Goal: Transaction & Acquisition: Subscribe to service/newsletter

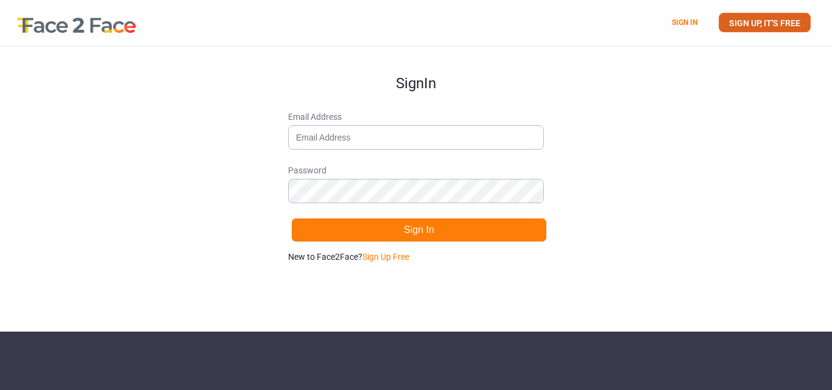
click at [790, 18] on link "SIGN UP, IT'S FREE" at bounding box center [765, 22] width 92 height 19
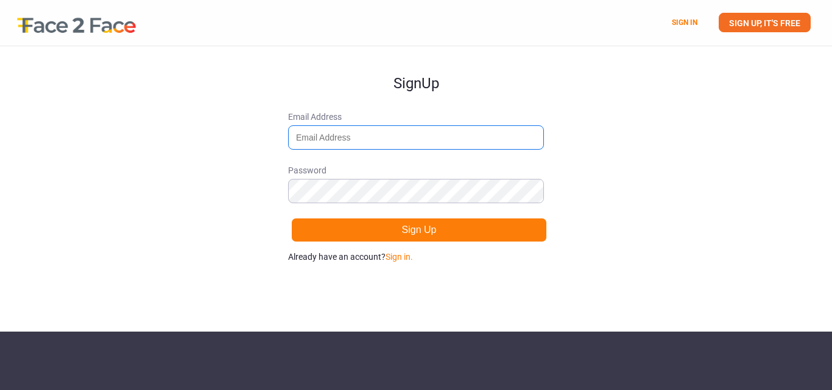
click at [488, 136] on input "Email Address" at bounding box center [416, 137] width 256 height 24
type input "[EMAIL_ADDRESS][DOMAIN_NAME]"
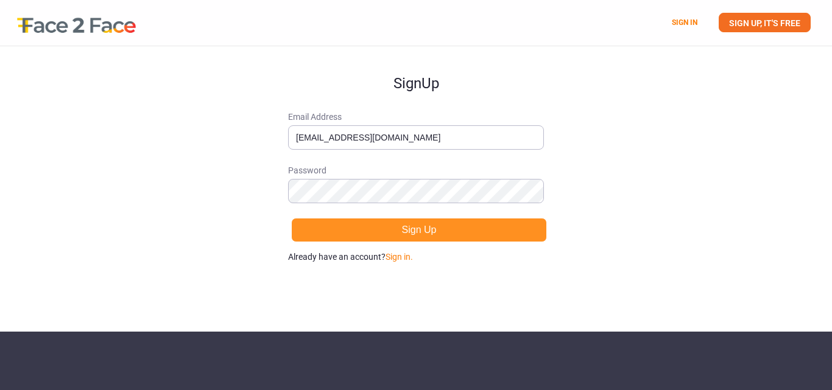
click at [480, 224] on button "Sign Up" at bounding box center [419, 230] width 256 height 24
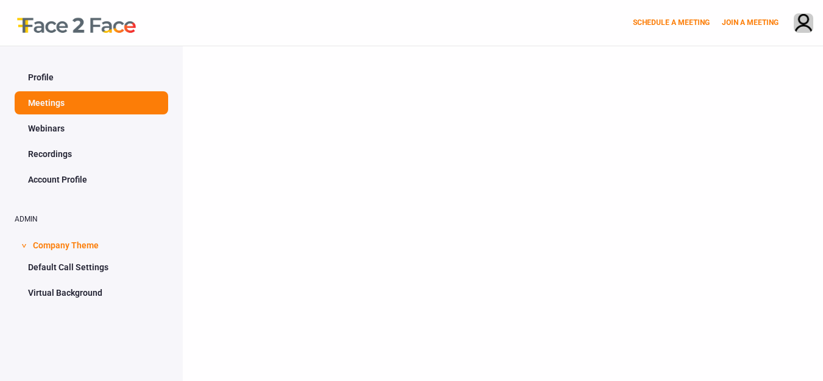
click at [55, 127] on link "Webinars" at bounding box center [92, 128] width 154 height 23
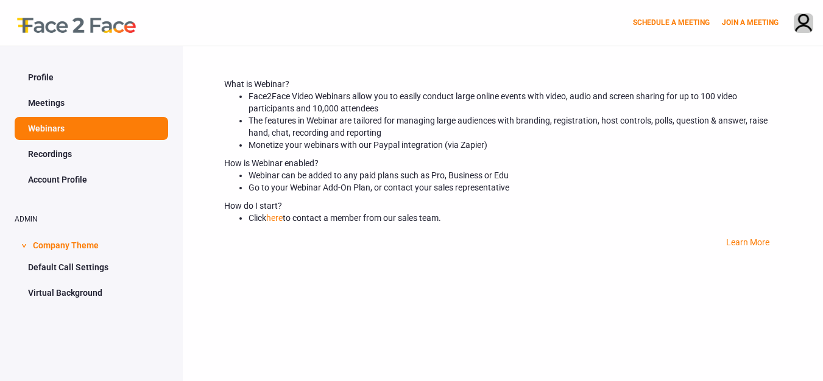
click at [47, 74] on link "Profile" at bounding box center [92, 77] width 154 height 23
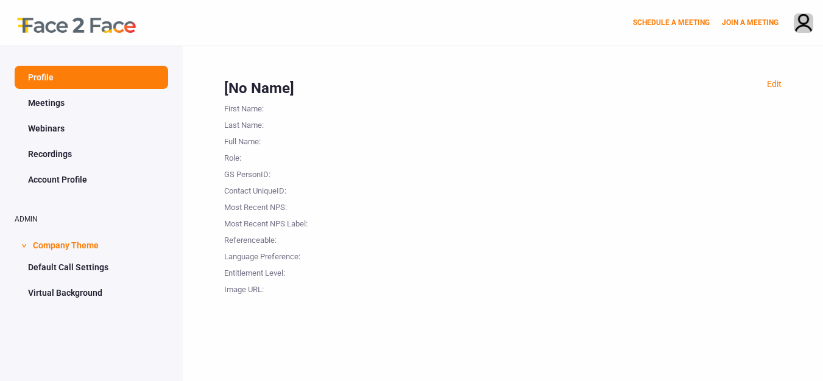
click at [53, 104] on link "Meetings" at bounding box center [92, 102] width 154 height 23
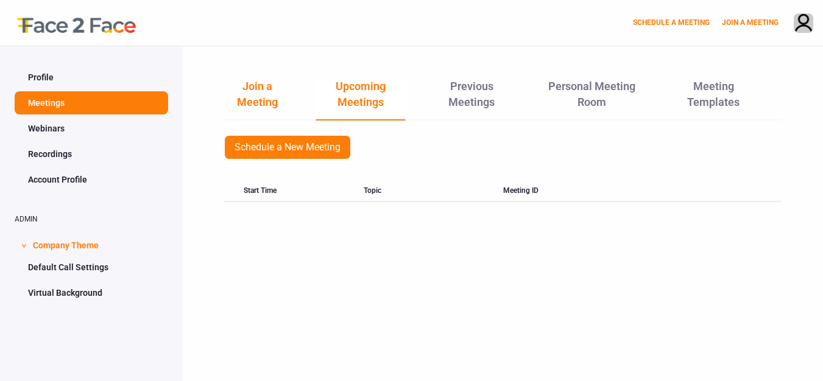
click at [267, 87] on link "Join a Meeting" at bounding box center [257, 98] width 67 height 41
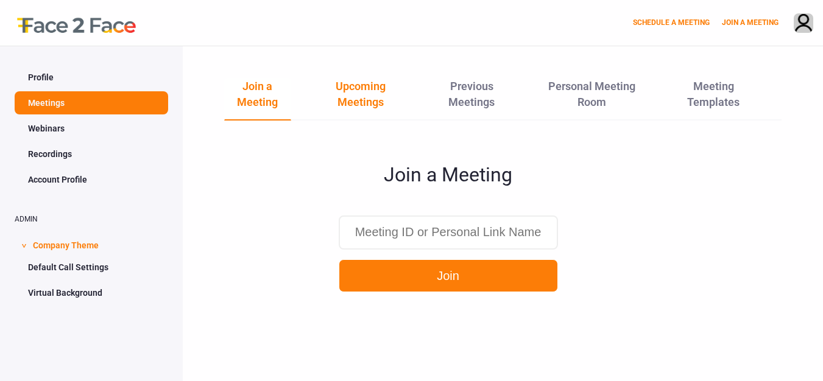
click at [362, 88] on link "Upcoming Meetings" at bounding box center [361, 98] width 90 height 41
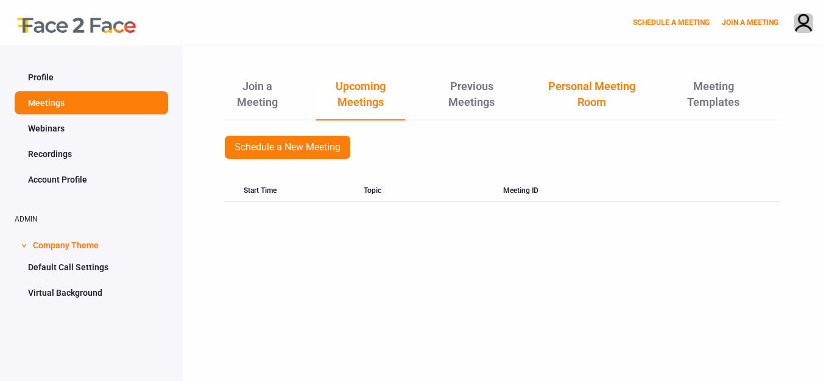
click at [567, 93] on link "Personal Meeting Room" at bounding box center [592, 98] width 108 height 41
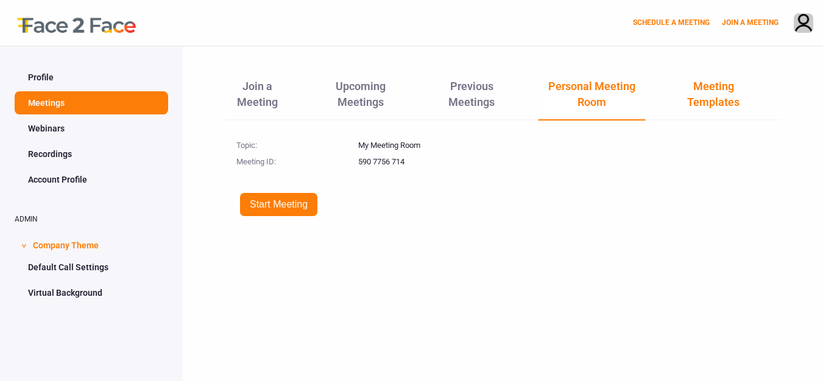
click at [735, 81] on link "Meeting Templates" at bounding box center [713, 98] width 87 height 41
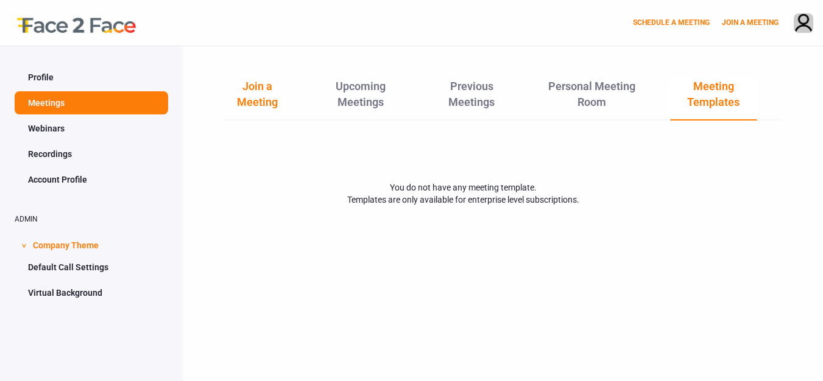
click at [237, 107] on link "Join a Meeting" at bounding box center [257, 98] width 67 height 41
